Goal: Communication & Community: Participate in discussion

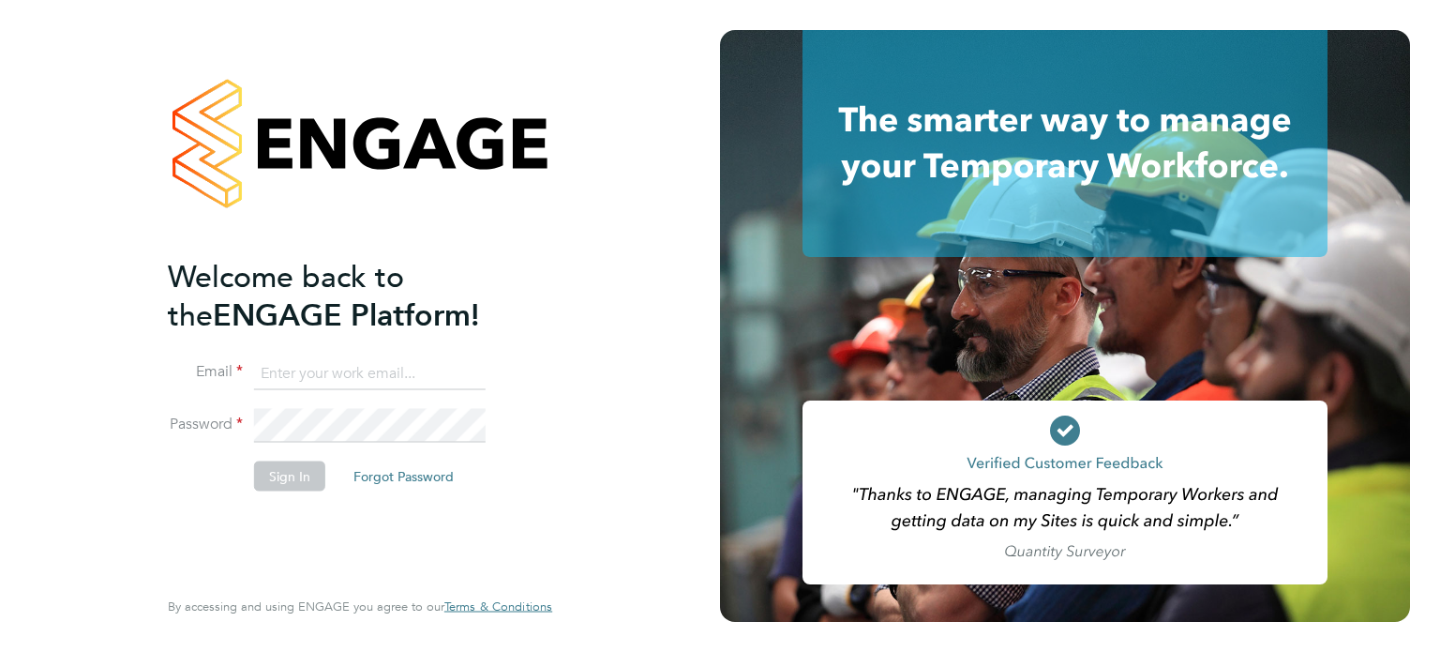
type input "amie.day@morganhunt.com"
click at [283, 471] on button "Sign In" at bounding box center [289, 475] width 71 height 30
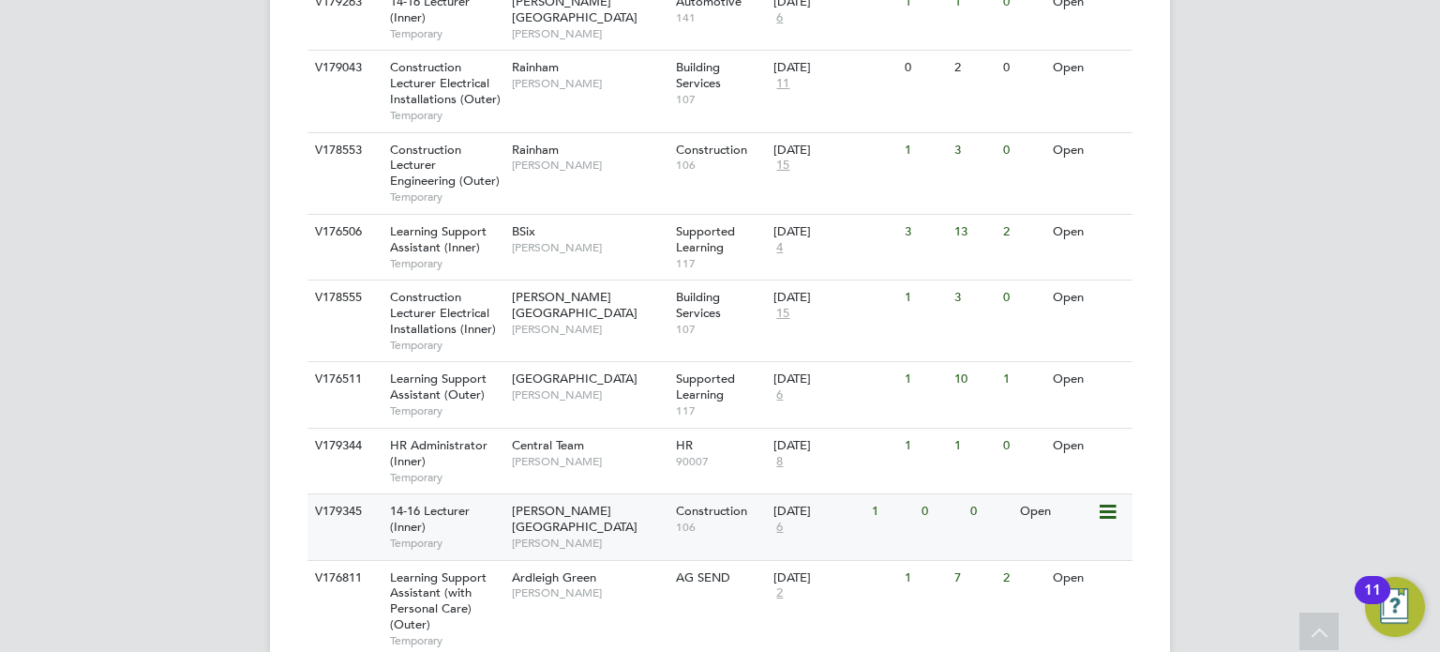
scroll to position [983, 0]
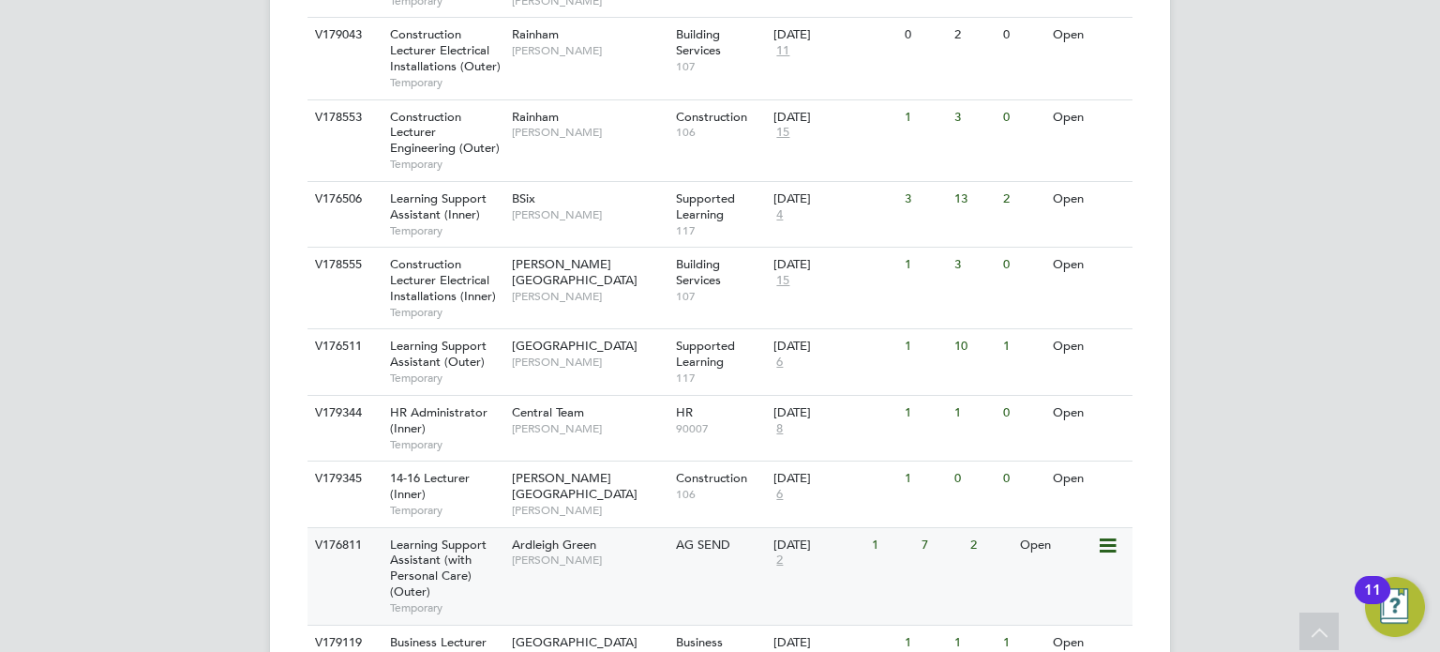
click at [720, 556] on div "AG SEND" at bounding box center [720, 545] width 98 height 35
click at [706, 573] on div "V176811 Learning Support Assistant (with Personal Care) (Outer) Temporary Ardle…" at bounding box center [720, 576] width 825 height 98
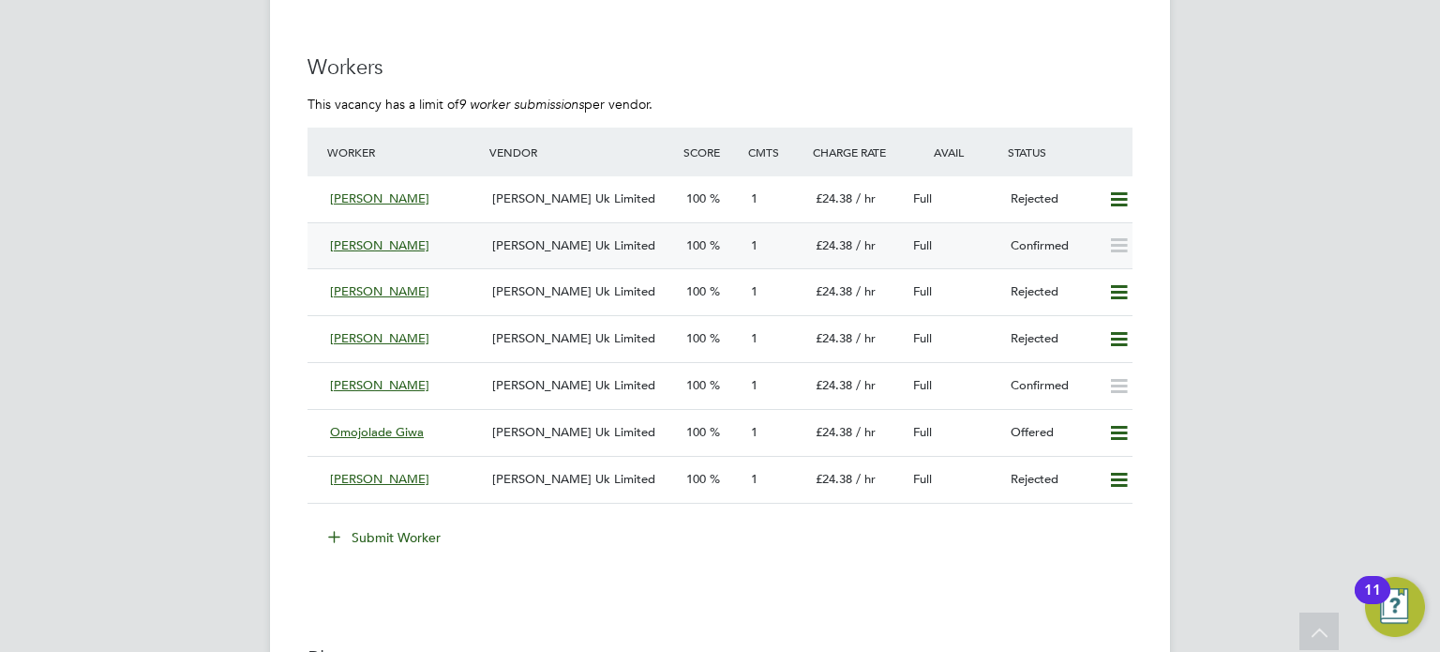
click at [738, 243] on div "100" at bounding box center [711, 246] width 65 height 31
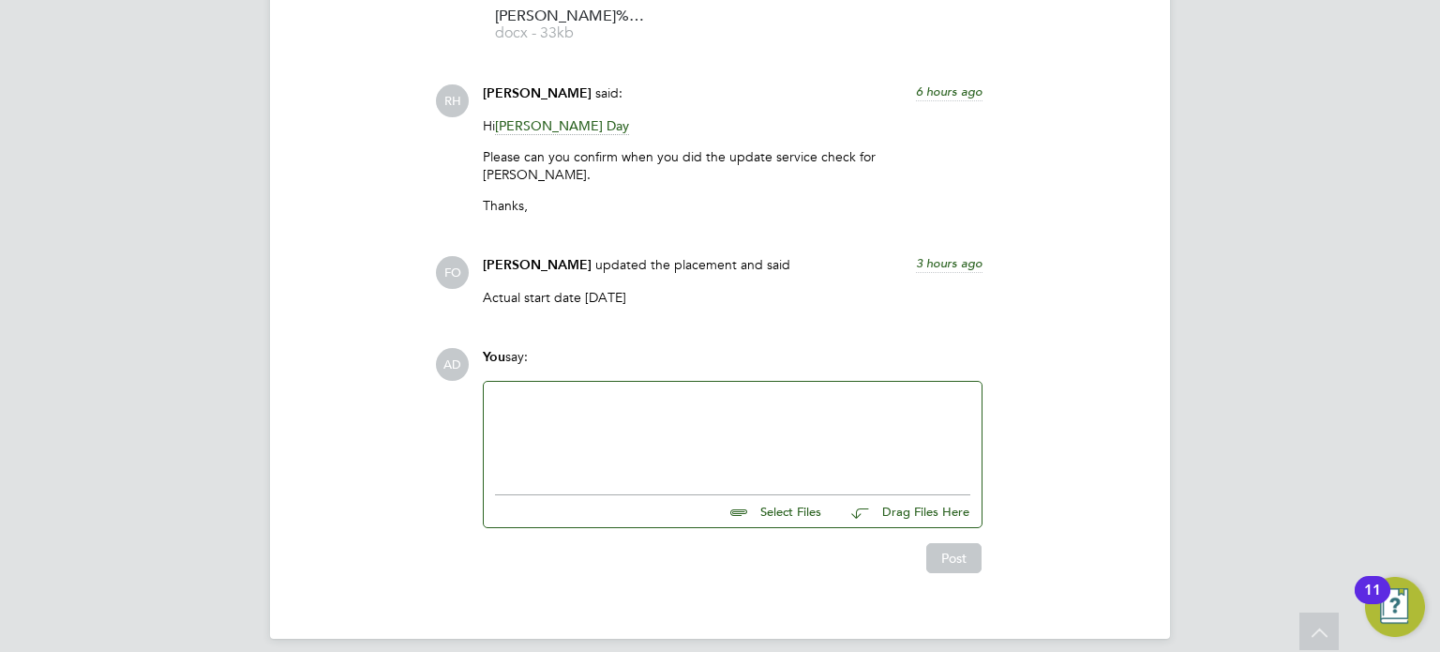
click at [656, 415] on div at bounding box center [732, 433] width 475 height 81
click at [946, 547] on button "Post" at bounding box center [954, 558] width 55 height 30
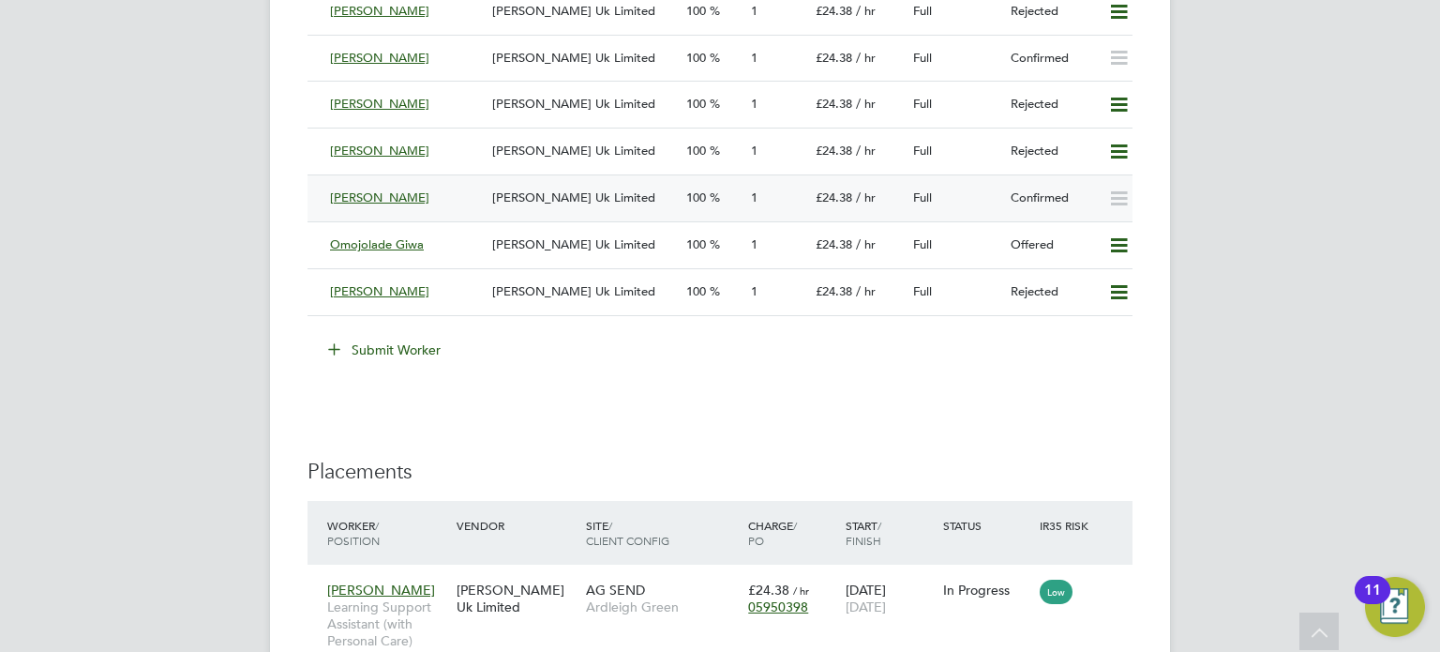
click at [660, 202] on div "[PERSON_NAME] Uk Limited" at bounding box center [582, 198] width 194 height 31
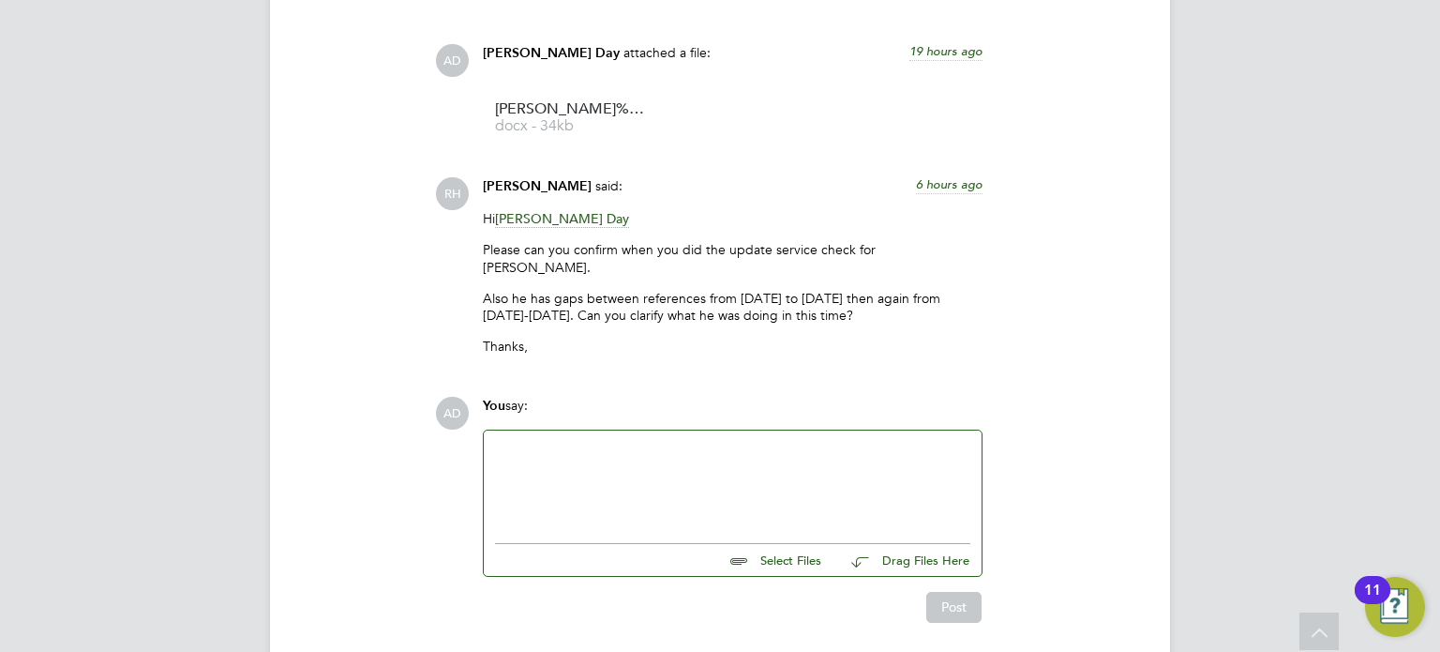
click at [634, 455] on div at bounding box center [732, 482] width 475 height 81
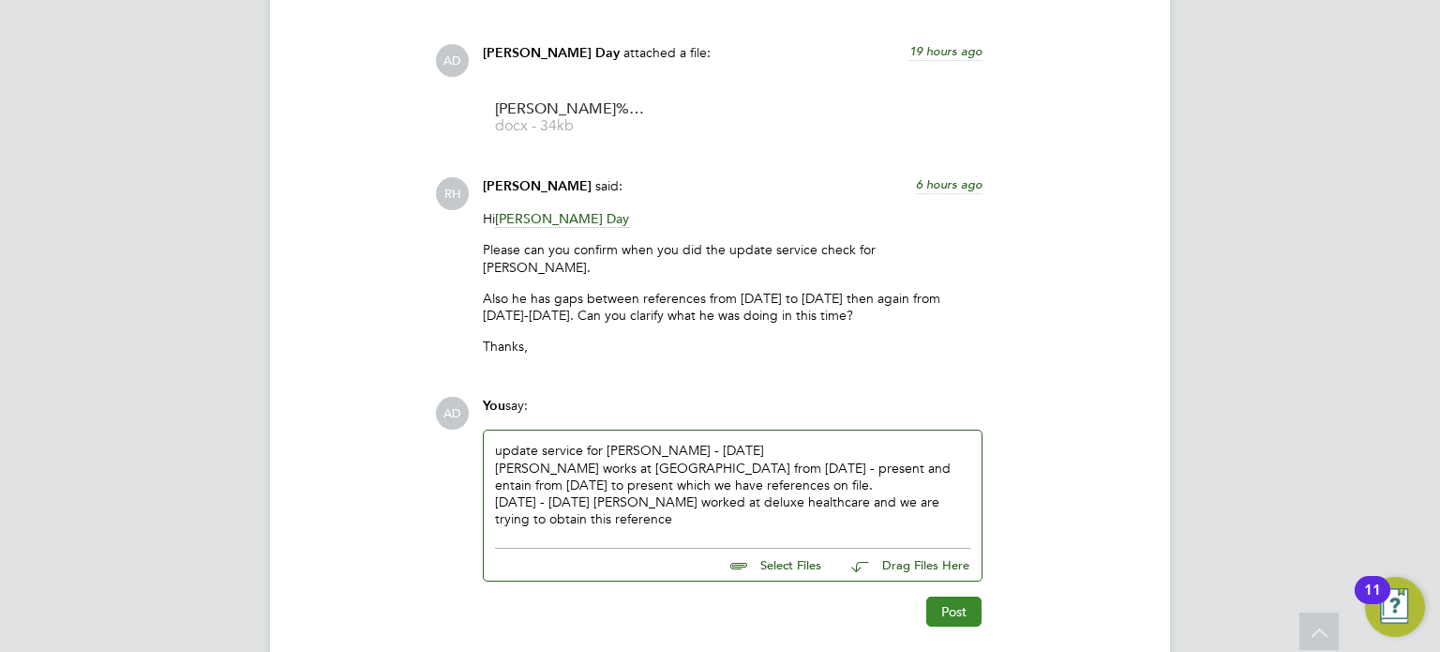
click at [968, 596] on button "Post" at bounding box center [954, 611] width 55 height 30
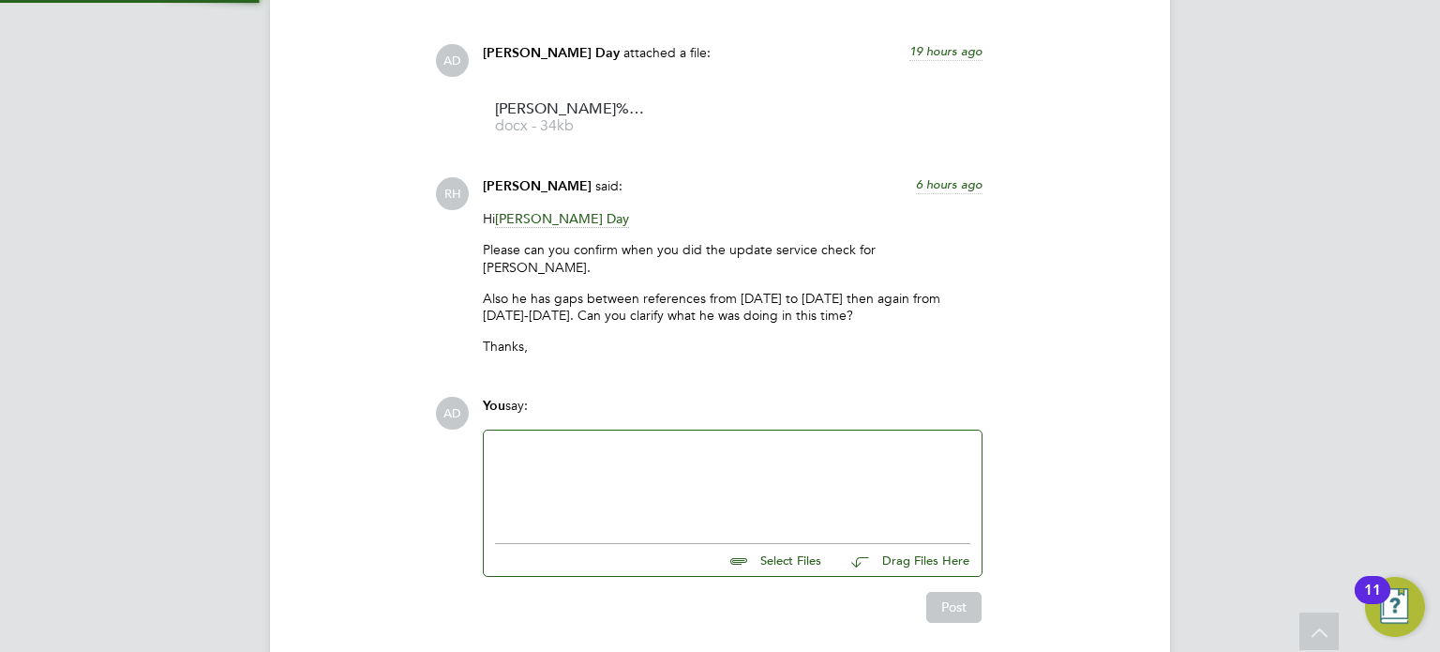
scroll to position [3161, 0]
